Goal: Check status: Check status

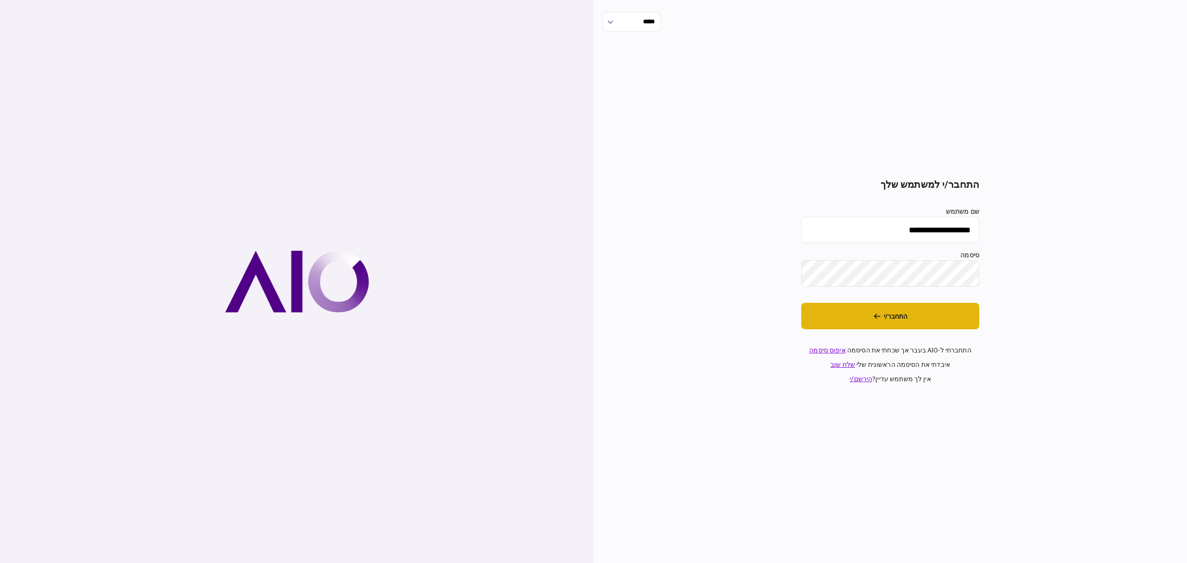
click at [892, 326] on button "התחבר/י" at bounding box center [890, 316] width 178 height 26
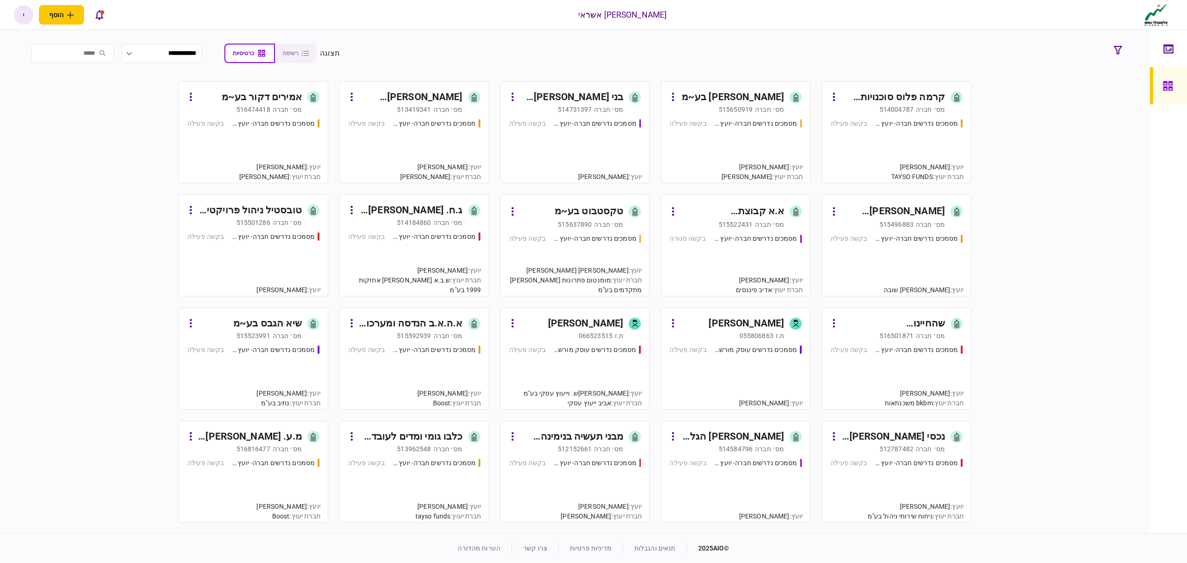
click at [595, 137] on div "מסמכים נדרשים חברה- יועץ - תהליך חברה בקשה פעילה" at bounding box center [575, 147] width 132 height 56
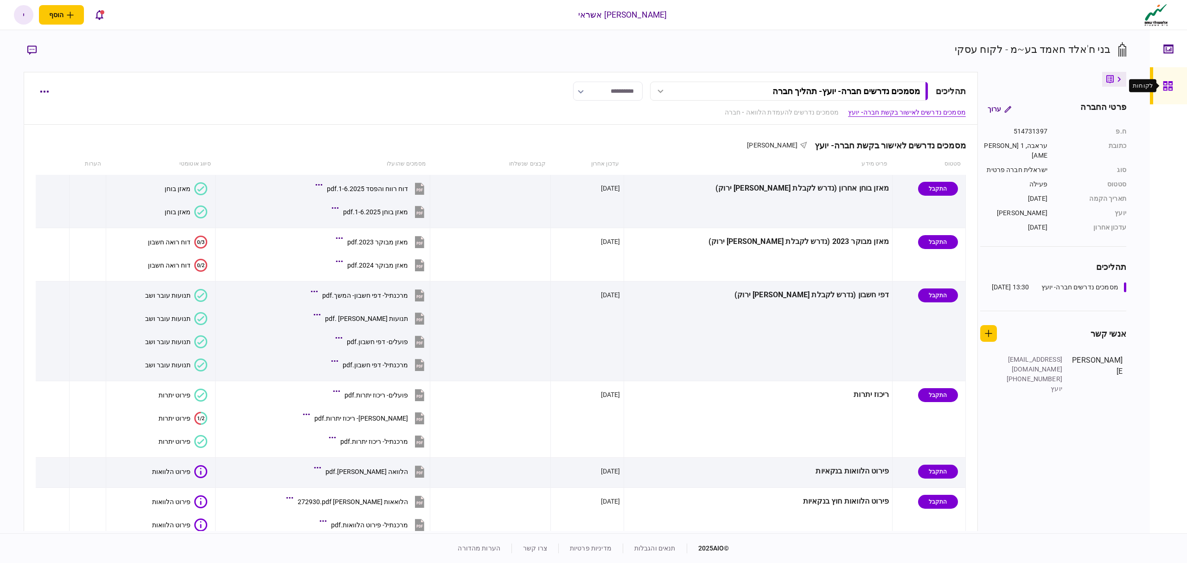
click at [1167, 84] on icon at bounding box center [1168, 86] width 10 height 11
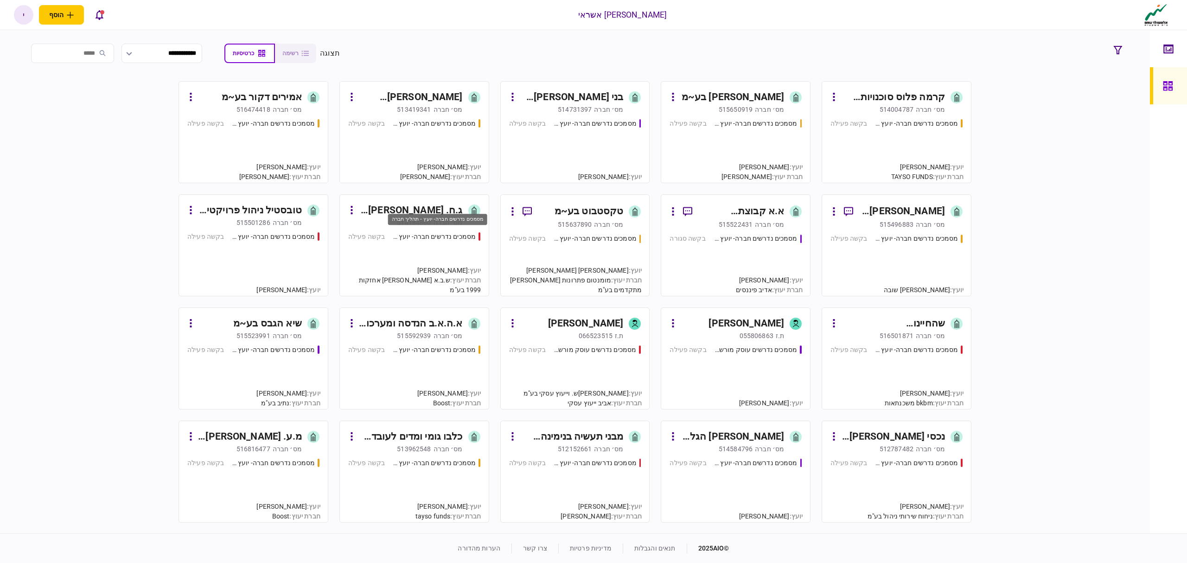
click at [425, 240] on div "מסמכים נדרשים חברה- יועץ - תהליך חברה" at bounding box center [433, 237] width 83 height 10
